Goal: Feedback & Contribution: Leave review/rating

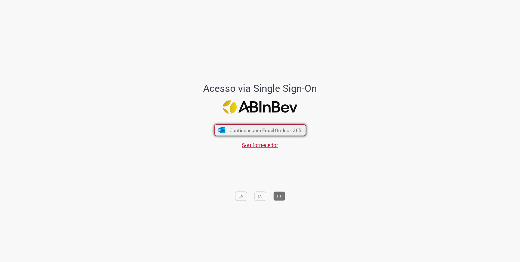
click at [250, 132] on span "Continuar com Email Outlook 365" at bounding box center [265, 130] width 72 height 6
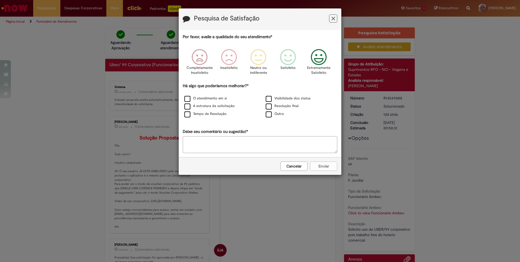
click at [320, 67] on p "Extremamente Satisfeito" at bounding box center [318, 70] width 23 height 10
click at [271, 108] on label "Resolução final" at bounding box center [282, 105] width 33 height 5
click at [322, 168] on button "Enviar" at bounding box center [323, 165] width 27 height 9
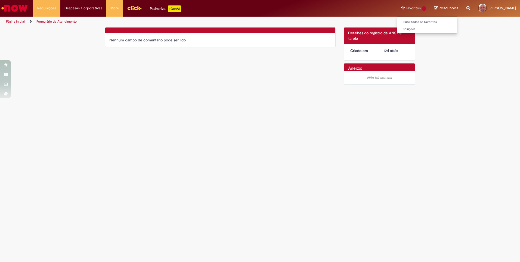
click at [406, 8] on li "Favoritos 1 Exibir todos os Favoritos Soluções TI" at bounding box center [413, 8] width 33 height 16
